Goal: Task Accomplishment & Management: Manage account settings

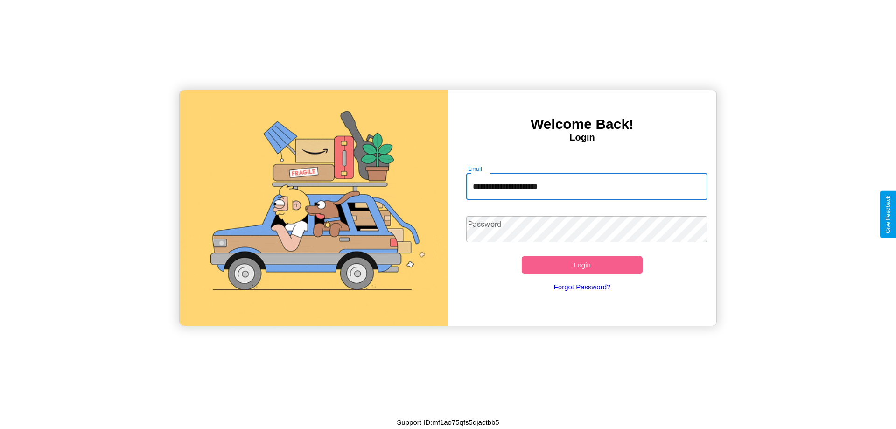
type input "**********"
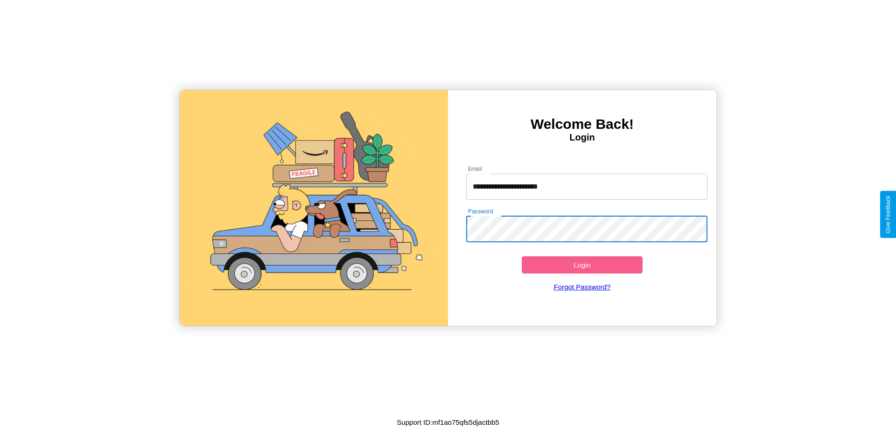
click at [582, 265] on button "Login" at bounding box center [582, 264] width 121 height 17
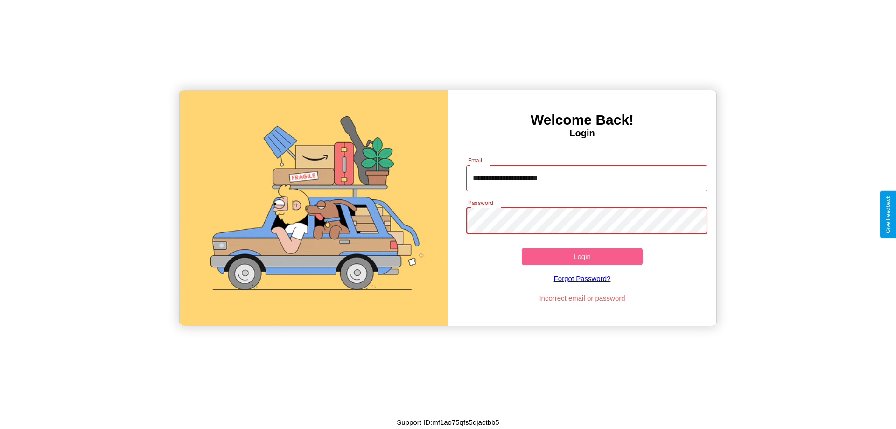
click at [582, 256] on button "Login" at bounding box center [582, 256] width 121 height 17
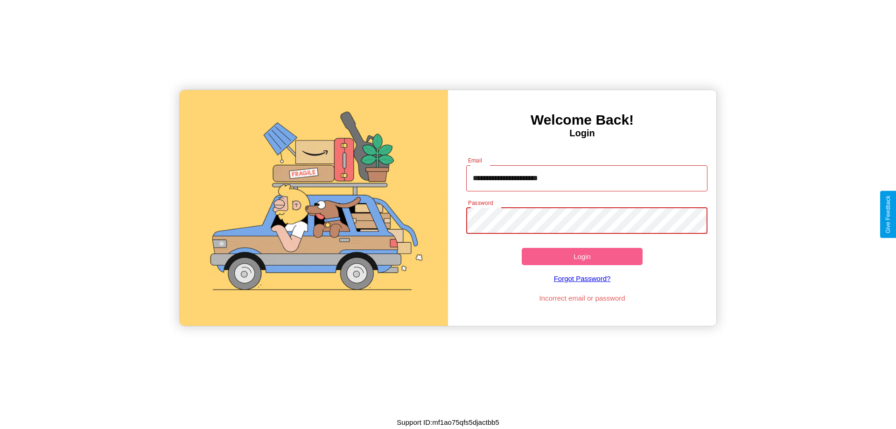
click at [582, 256] on button "Login" at bounding box center [582, 256] width 121 height 17
